Goal: Use online tool/utility

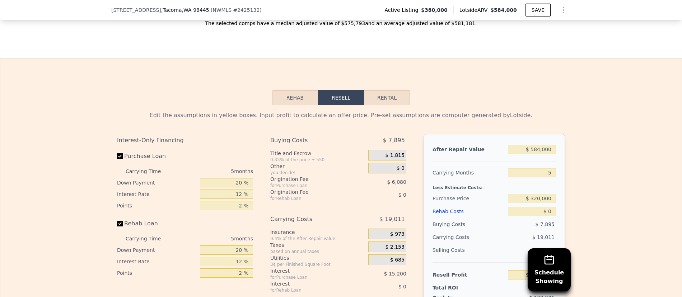
scroll to position [1030, 0]
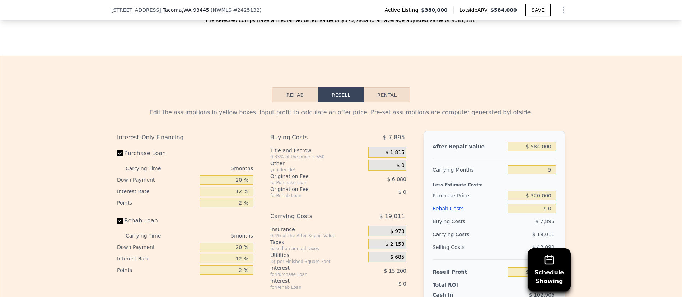
click at [560, 139] on div "After Repair Value $ 584,000 Carrying Months 5 Less Estimate Costs: Purchase Pr…" at bounding box center [493, 230] width 141 height 199
type input "$ 198,563"
type input "$ 5"
type input "-$ 342,919"
type input "$ 4"
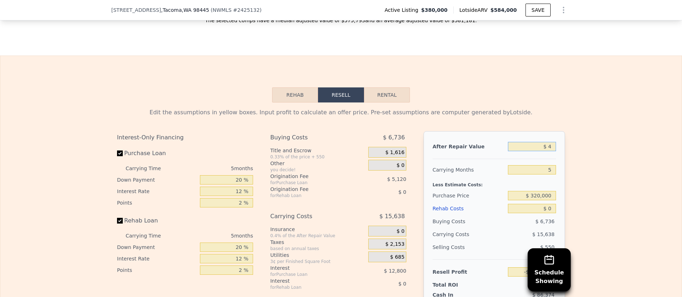
type input "-$ 342,920"
type input "$ 460"
type input "-$ 342,499"
type input "$ 460,000"
type input "$ 83,589"
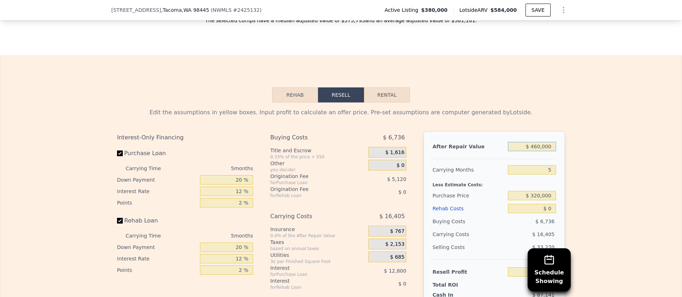
type input "$ 460,000"
click at [577, 160] on div "Edit the assumptions in yellow boxes. Input profit to calculate an offer price.…" at bounding box center [340, 236] width 681 height 267
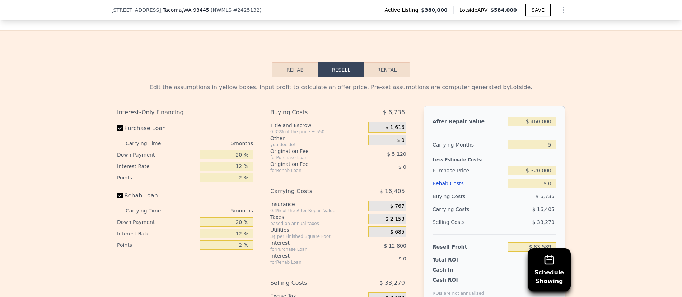
click at [560, 164] on div "After Repair Value $ 460,000 Carrying Months 5 Less Estimate Costs: Purchase Pr…" at bounding box center [493, 205] width 141 height 199
type input "$ 340,000"
drag, startPoint x: 548, startPoint y: 176, endPoint x: 558, endPoint y: 175, distance: 10.1
click at [556, 176] on div "After Repair Value $ 460,000 Carrying Months 5 Less Estimate Costs: Purchase Pr…" at bounding box center [493, 205] width 141 height 199
type input "$ 62,403"
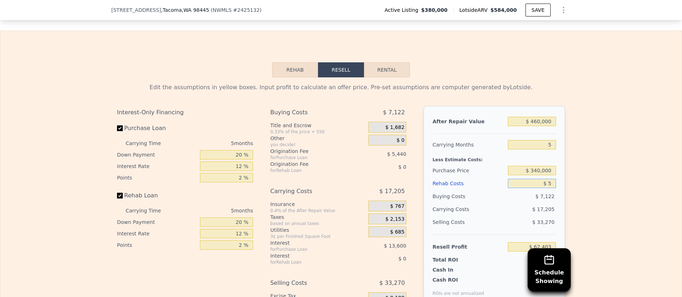
type input "$ 50"
type input "$ 62,352"
type input "$ 50,000"
type input "$ 9,603"
type input "$ 50,000"
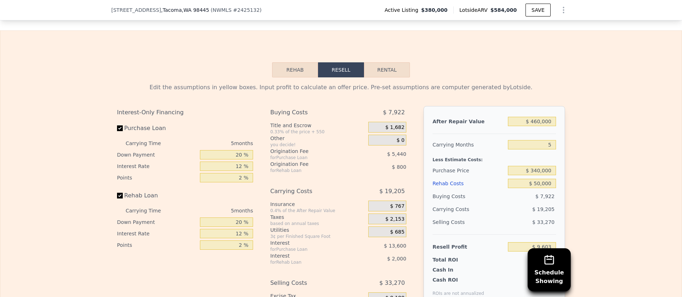
click at [557, 183] on div "After Repair Value $ 460,000 Carrying Months 5 Less Estimate Costs: Purchase Pr…" at bounding box center [493, 205] width 141 height 199
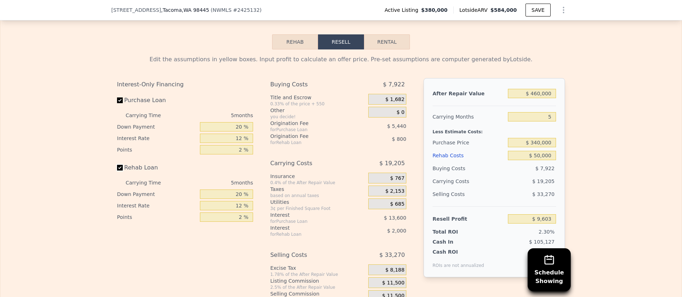
click at [118, 165] on input "Rehab Loan" at bounding box center [120, 168] width 6 height 6
checkbox input "false"
type input "$ 12,403"
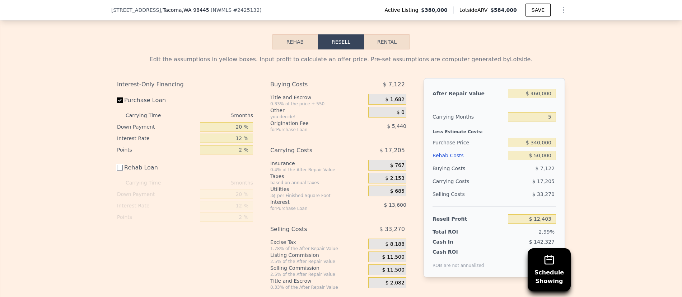
scroll to position [1087, 0]
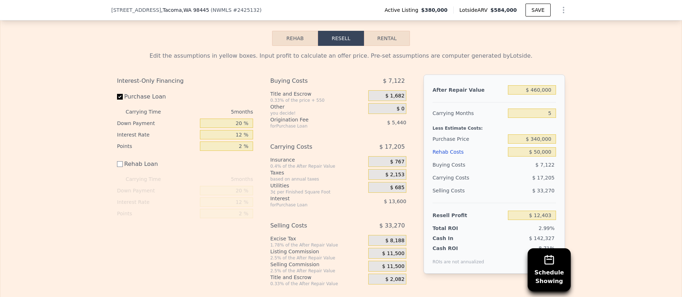
click at [395, 251] on span "$ 11,500" at bounding box center [393, 254] width 22 height 6
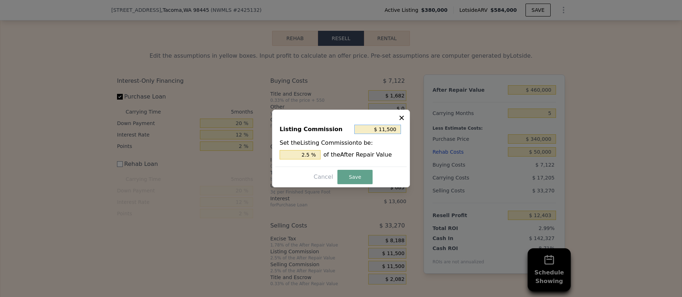
click at [390, 132] on input "$ 11,500" at bounding box center [377, 129] width 47 height 9
type input "$ 9"
type input "0.002 %"
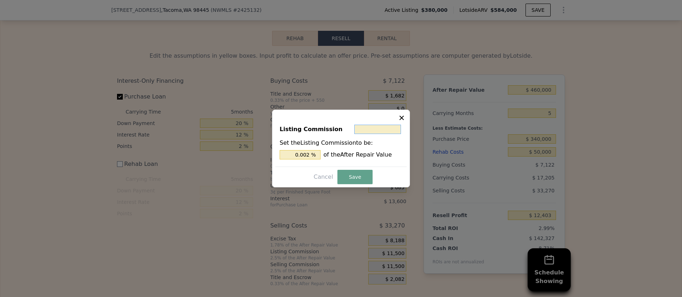
type input "$ 0"
type input "0 %"
type input "$ 0"
click at [355, 180] on button "Save" at bounding box center [354, 177] width 35 height 14
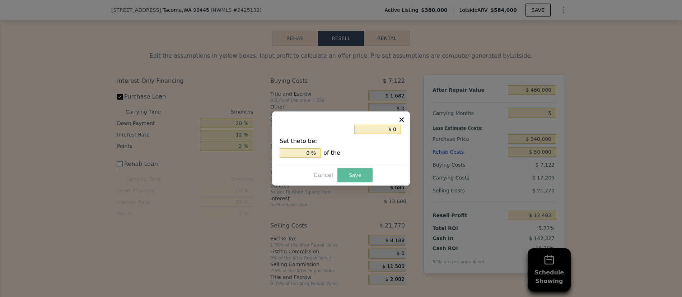
type input "$ 23,903"
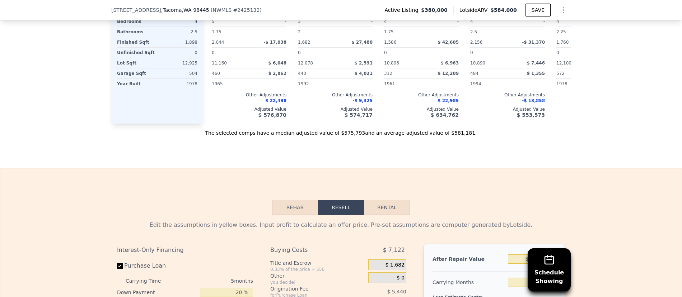
scroll to position [1002, 0]
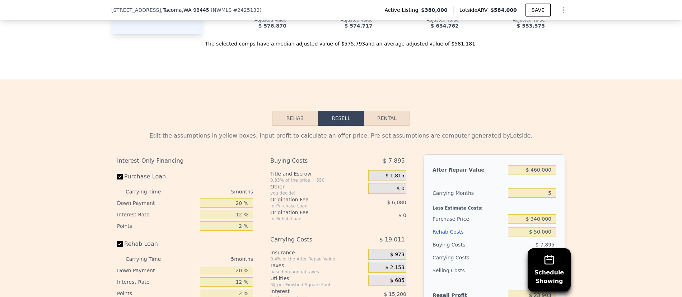
checkbox input "true"
type input "$ 584,000"
type input "$ 0"
type input "$ 135,004"
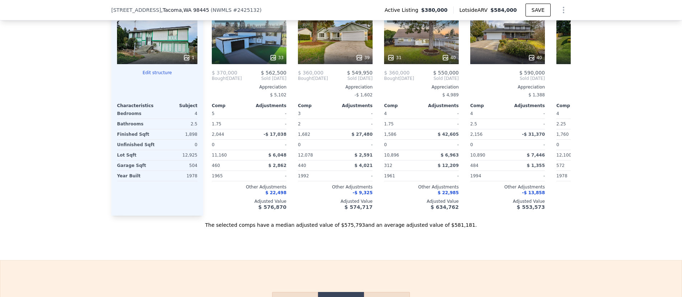
scroll to position [0, 0]
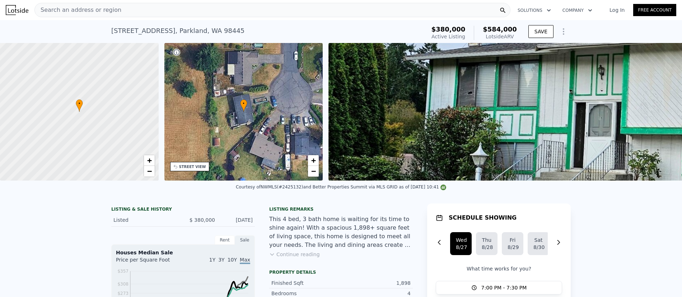
click at [287, 99] on div "• + −" at bounding box center [243, 112] width 159 height 138
